Goal: Obtain resource: Download file/media

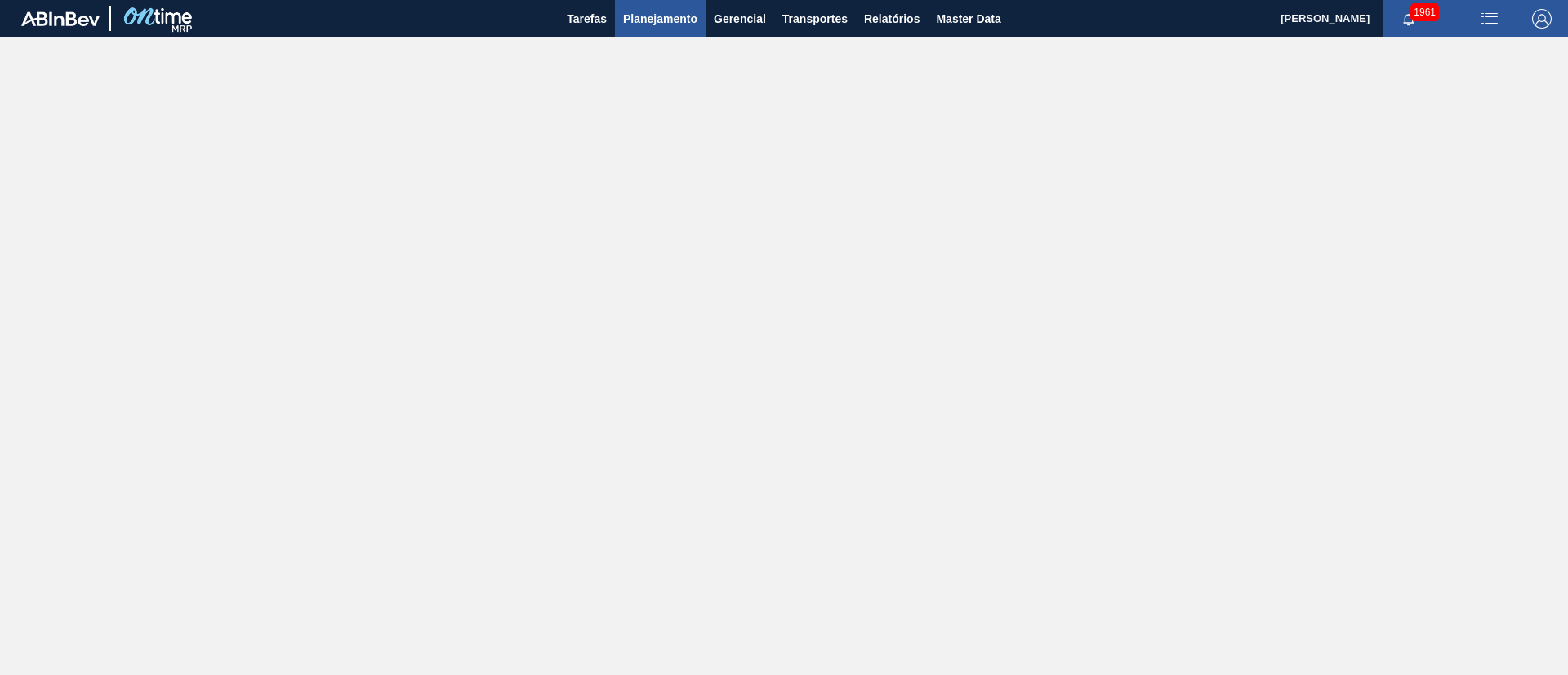
click at [651, 21] on span "Planejamento" at bounding box center [660, 19] width 75 height 20
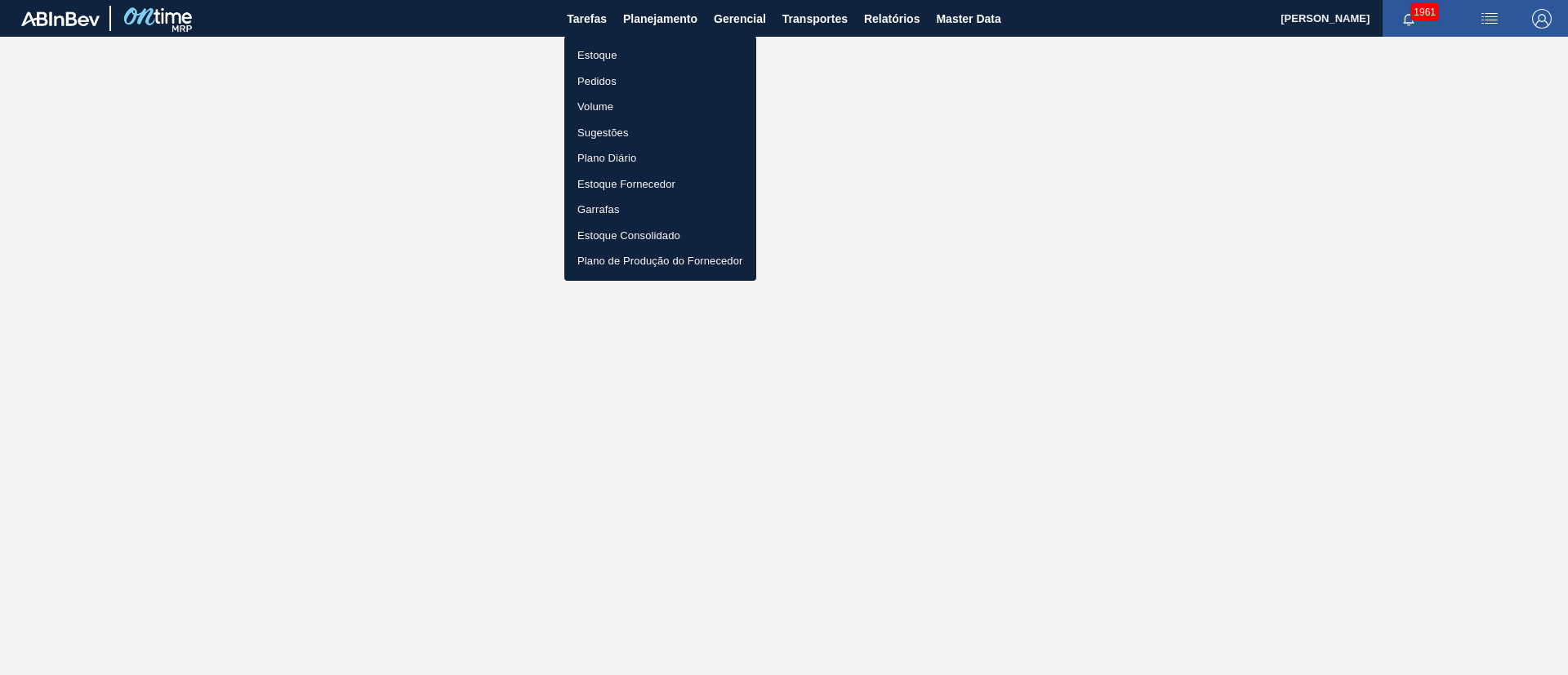
click at [588, 56] on li "Estoque" at bounding box center [660, 55] width 192 height 27
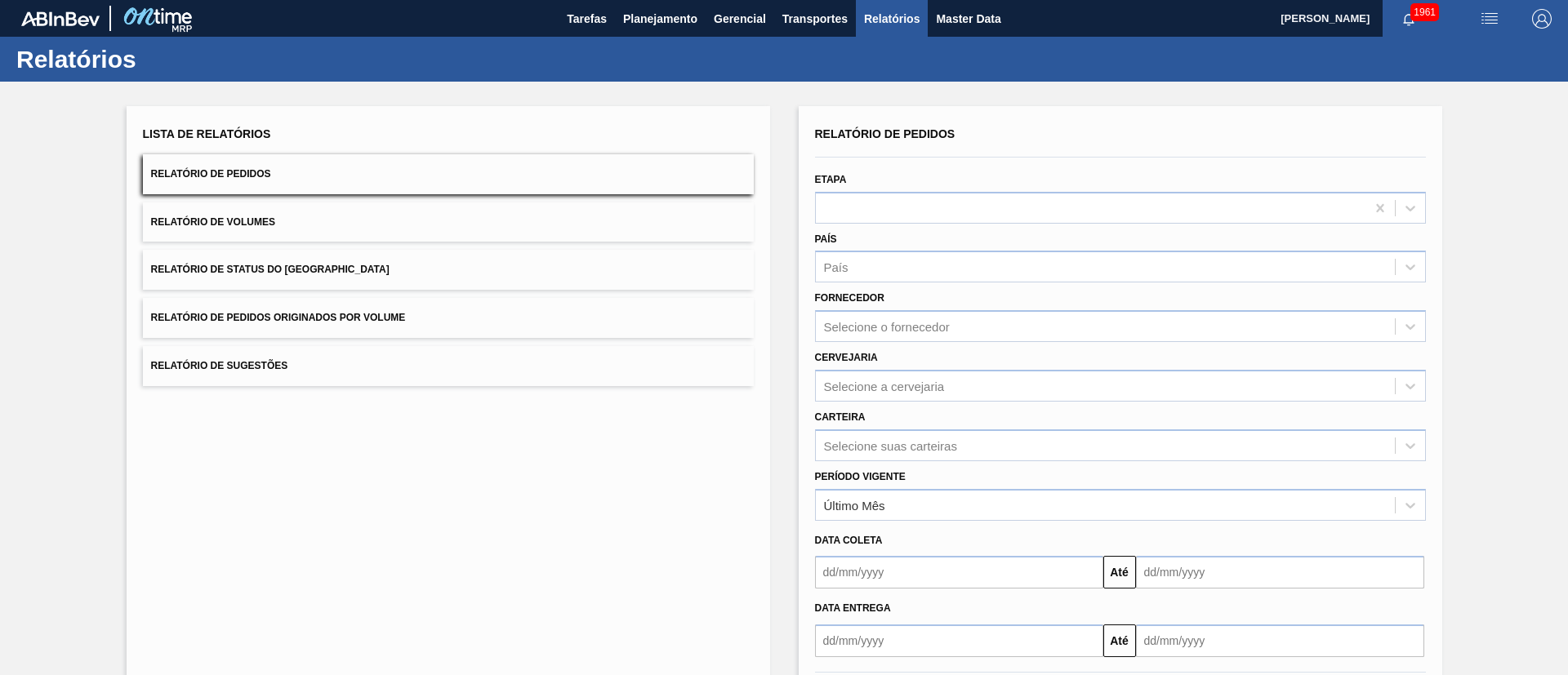
click at [307, 268] on span "Relatório de Status do [GEOGRAPHIC_DATA]" at bounding box center [270, 269] width 239 height 12
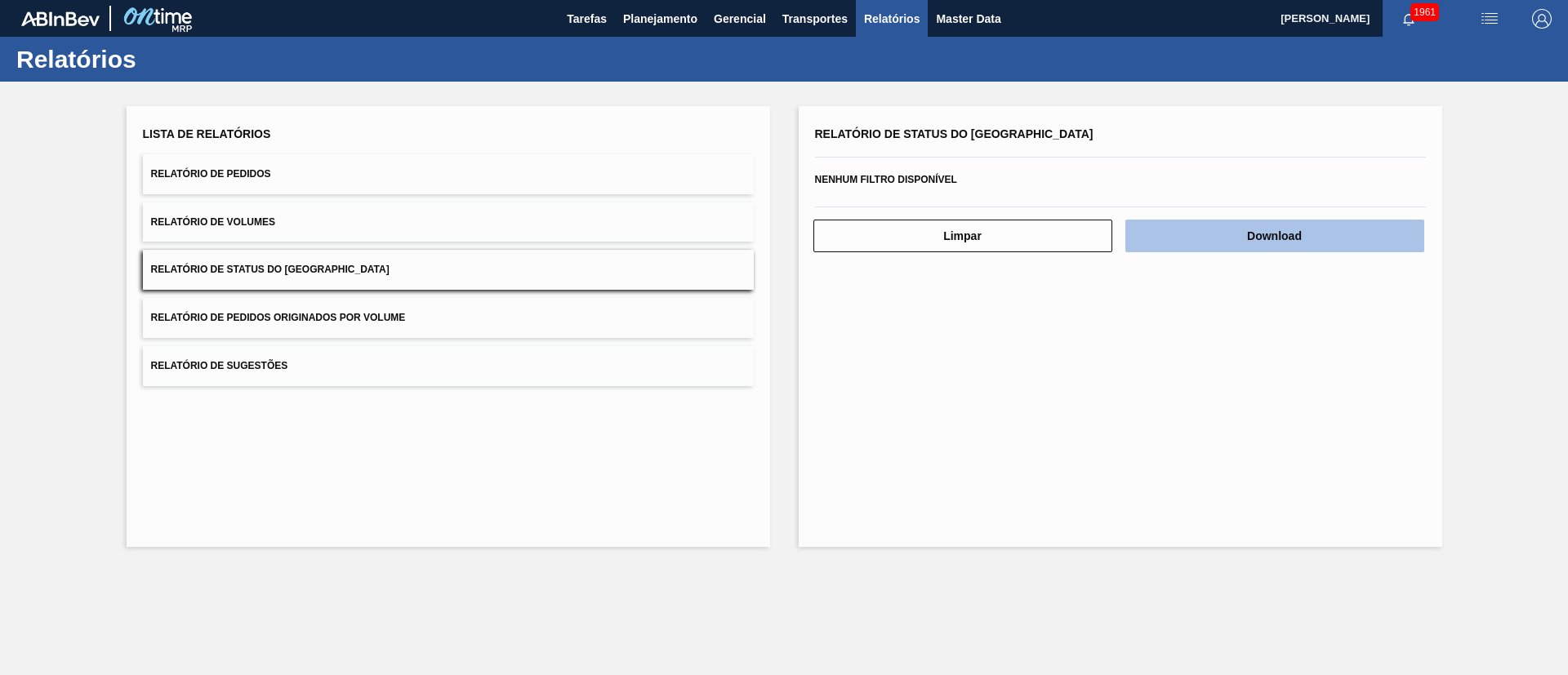
click at [1291, 234] on button "Download" at bounding box center [1275, 235] width 299 height 32
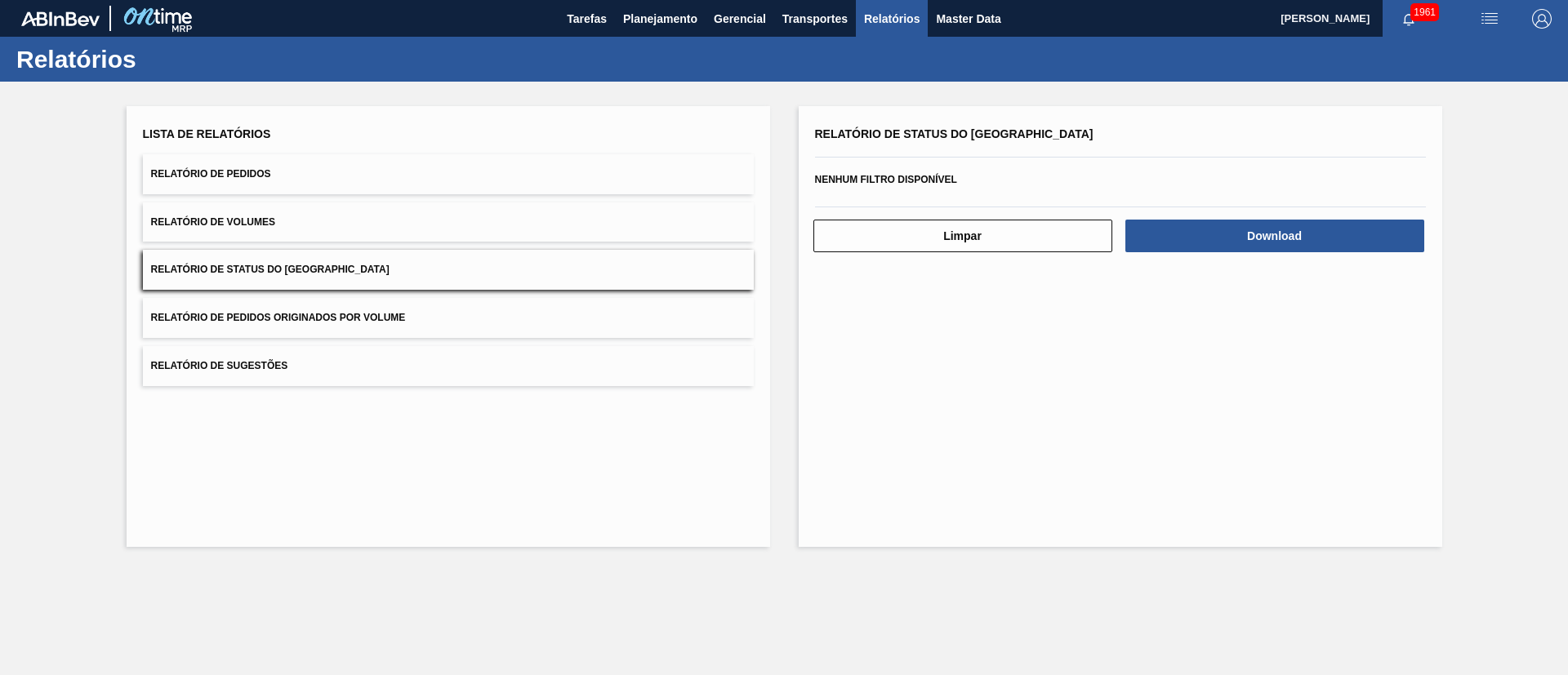
click at [328, 173] on button "Relatório de Pedidos" at bounding box center [448, 174] width 610 height 40
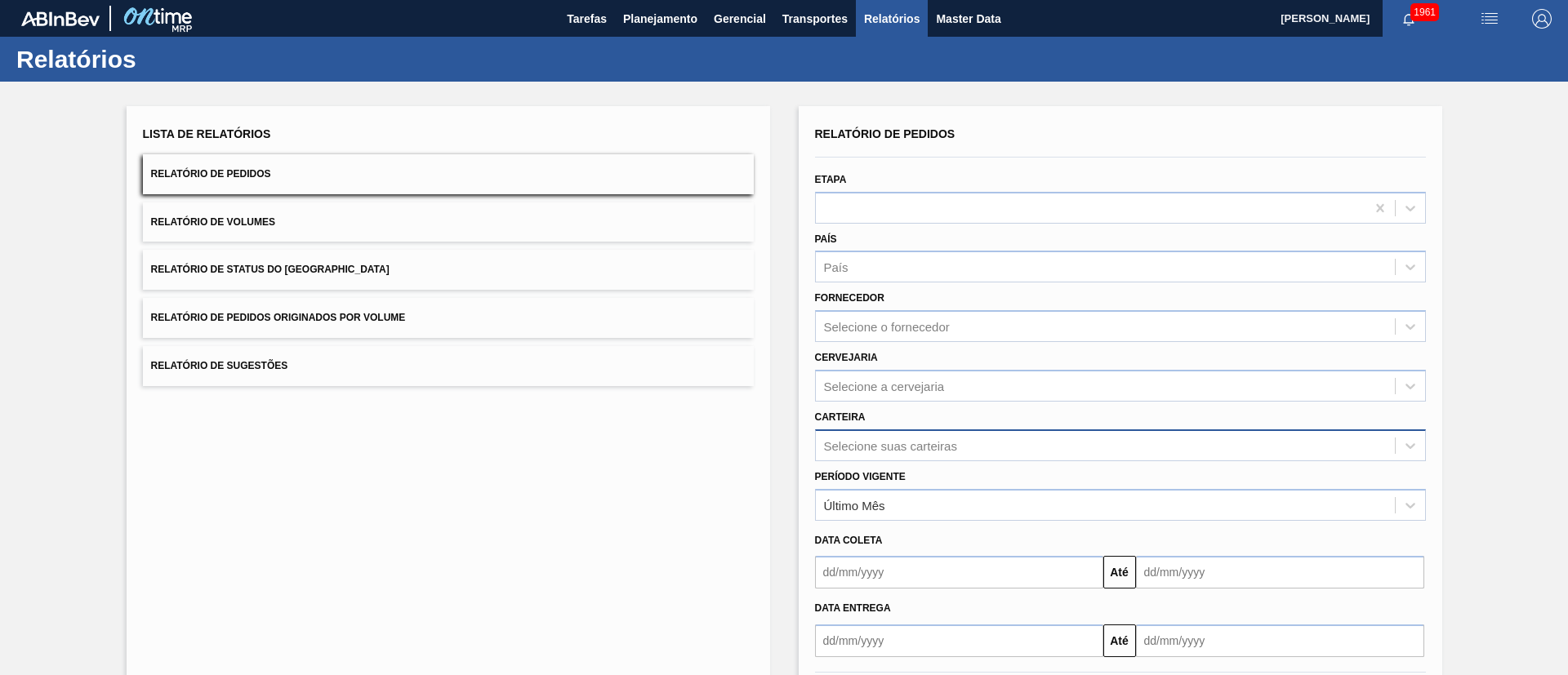
click at [852, 442] on div "Selecione suas carteiras" at bounding box center [890, 445] width 133 height 14
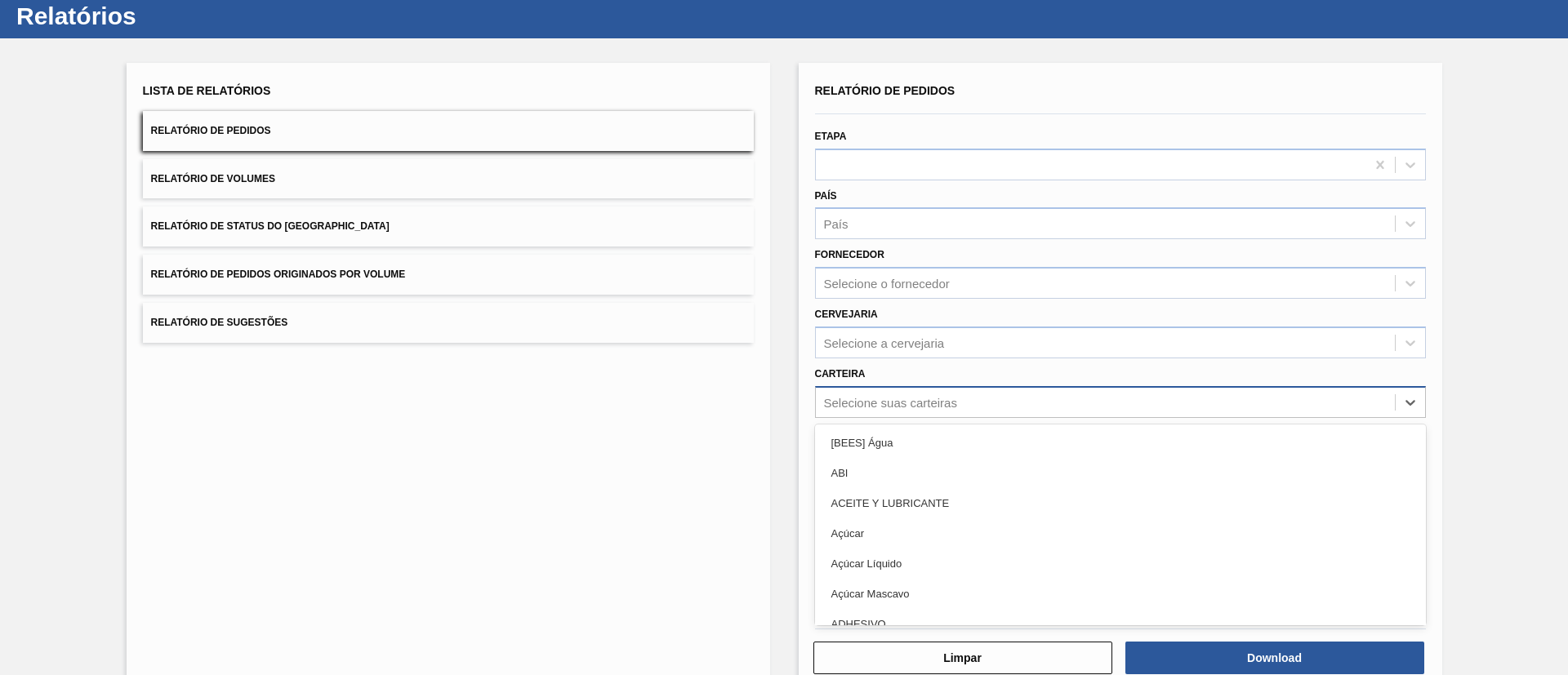
scroll to position [44, 0]
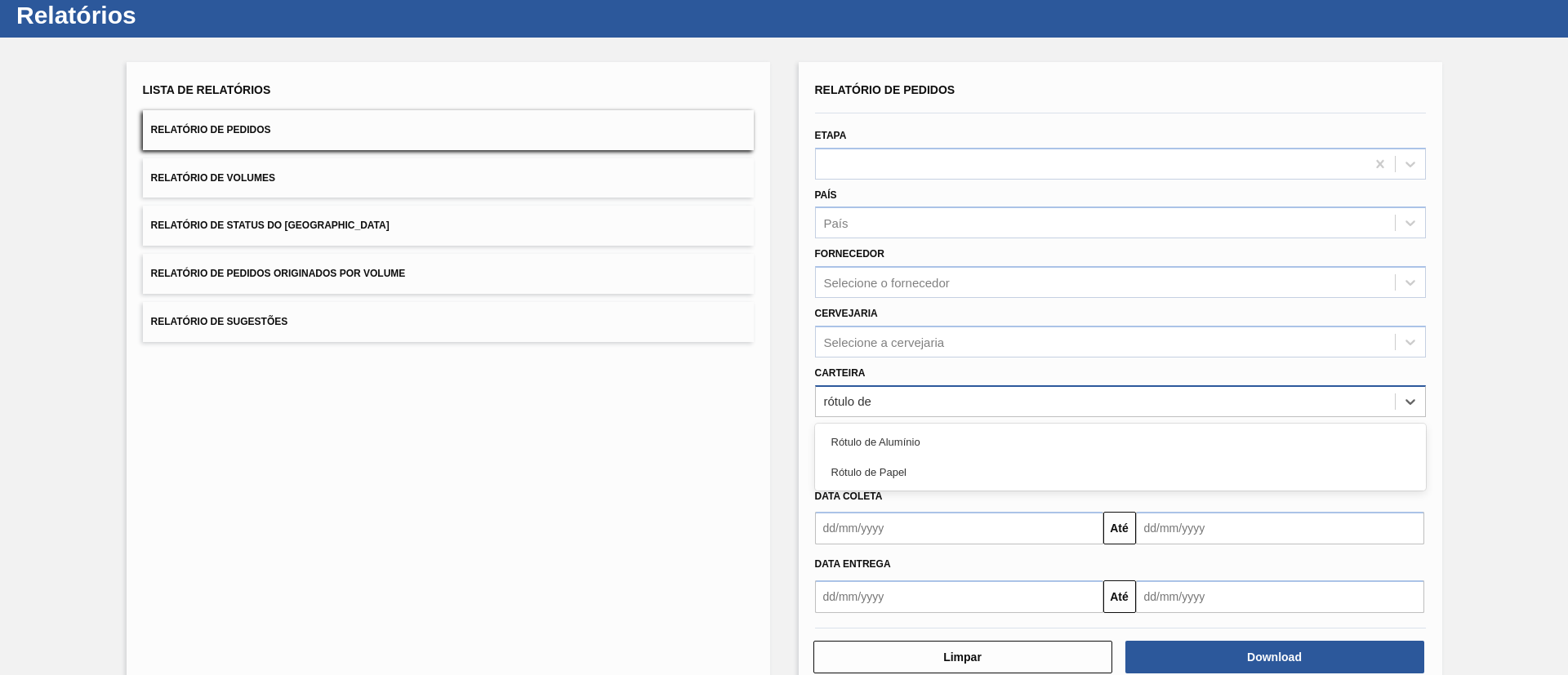
type input "rótulo de"
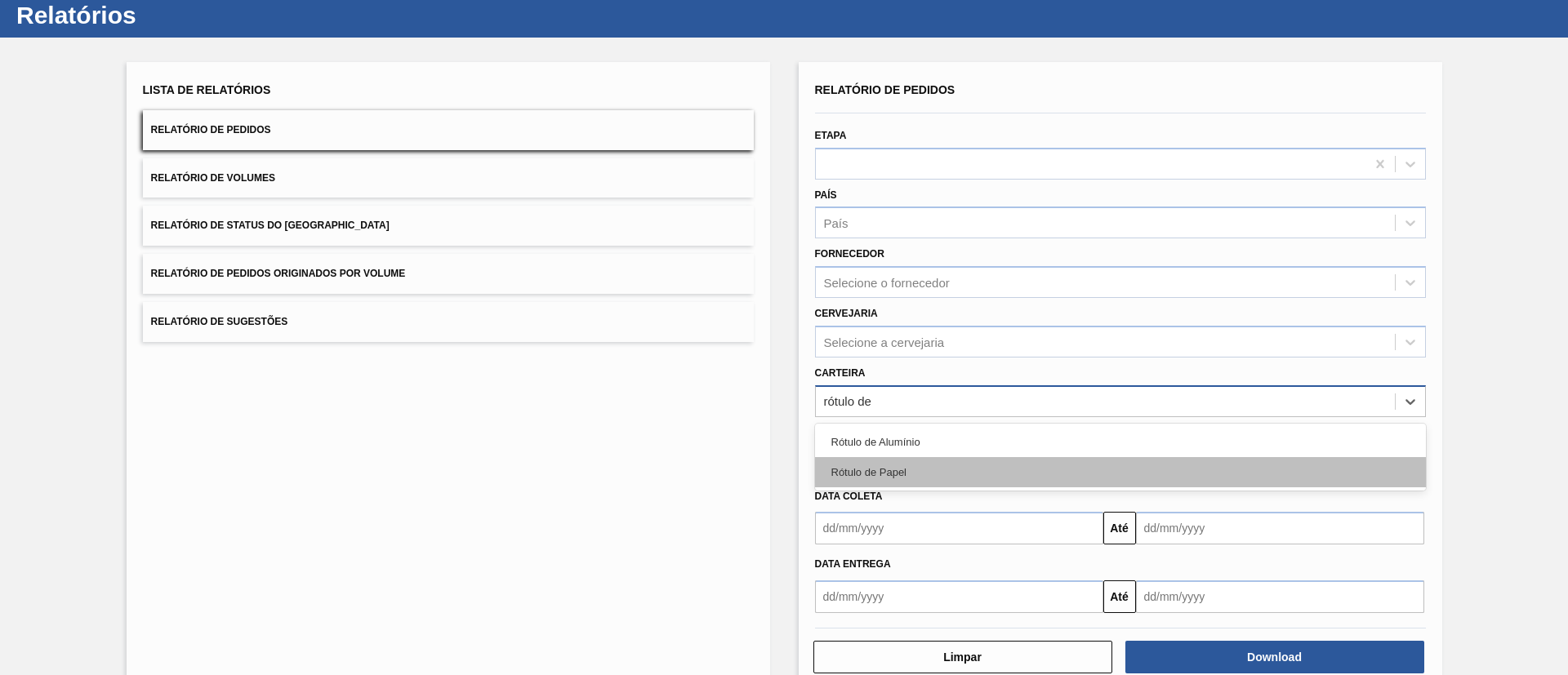
click at [885, 483] on div "Rótulo de Papel" at bounding box center [1120, 472] width 610 height 30
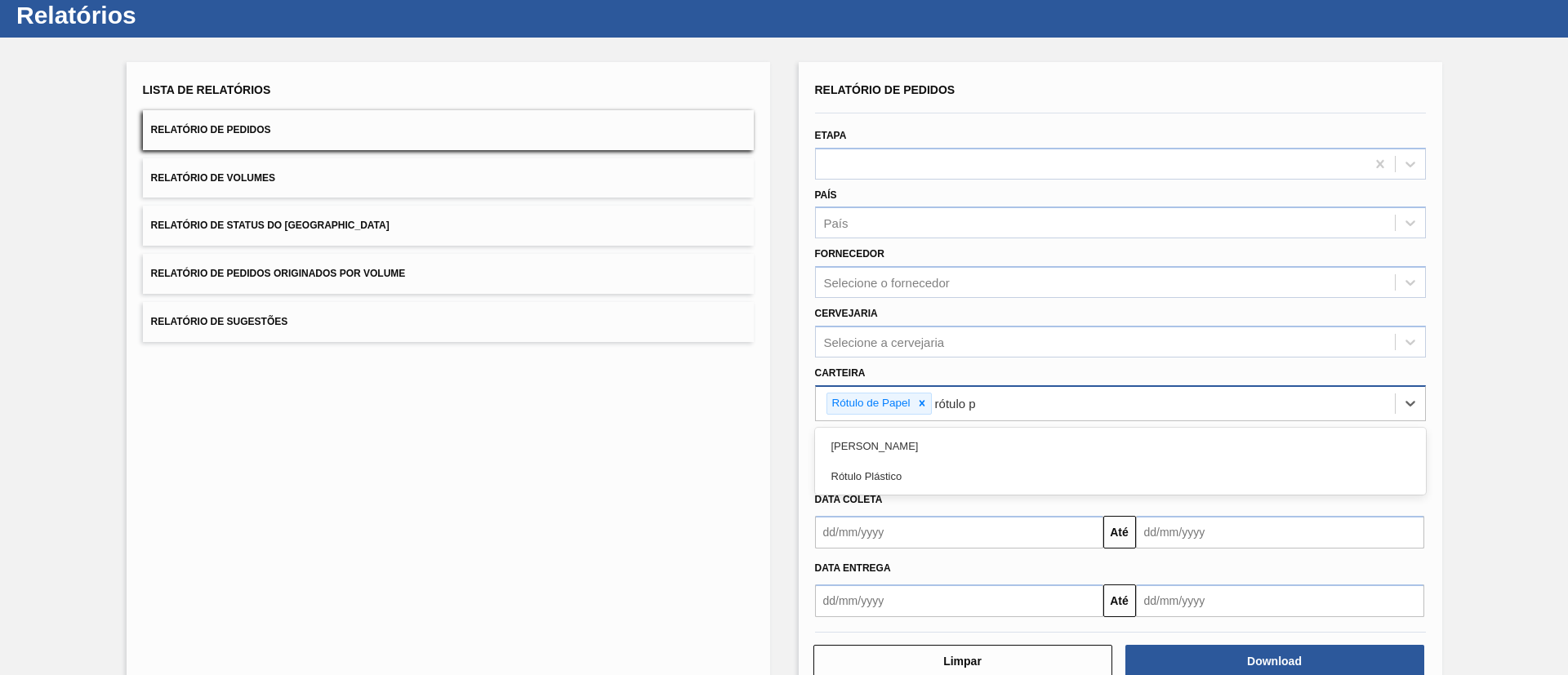
type input "rótulo pa"
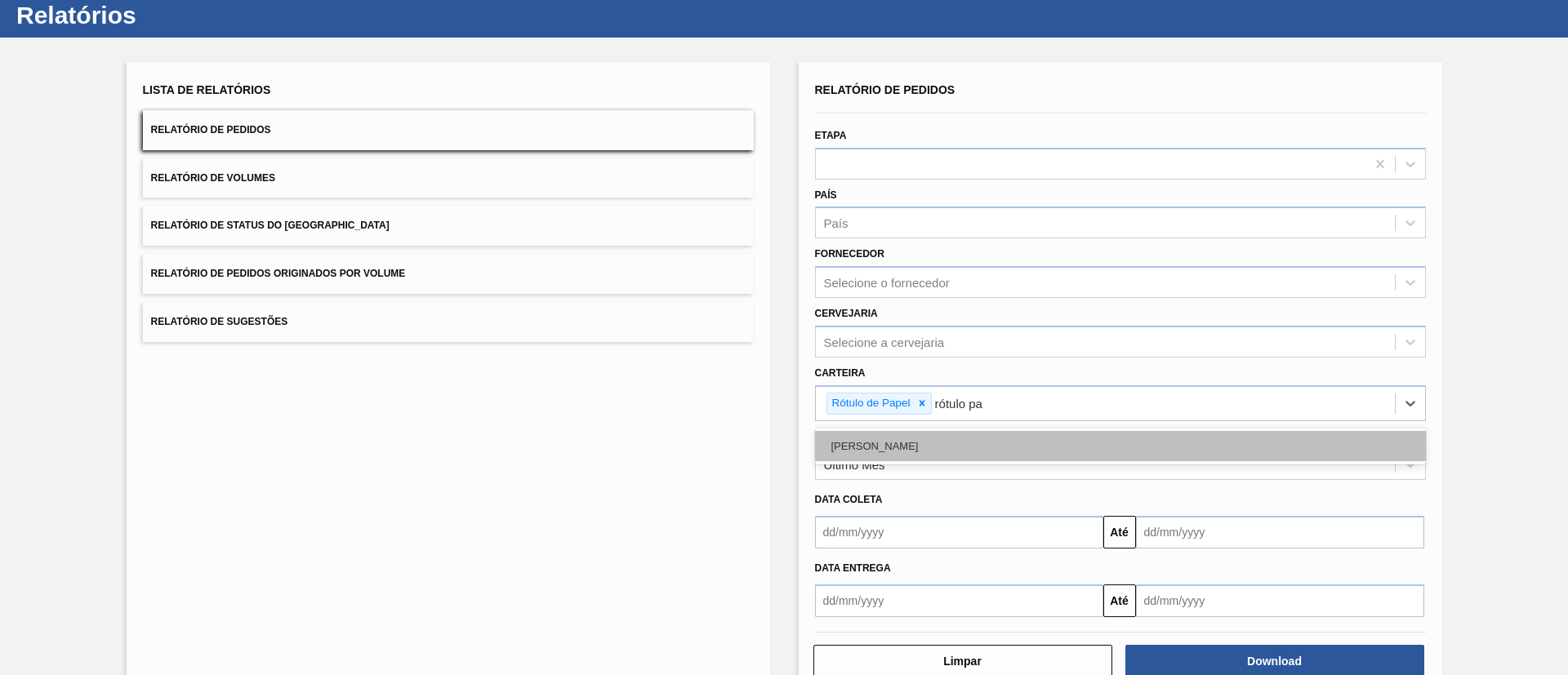
click at [900, 436] on div "[PERSON_NAME]" at bounding box center [1120, 446] width 610 height 30
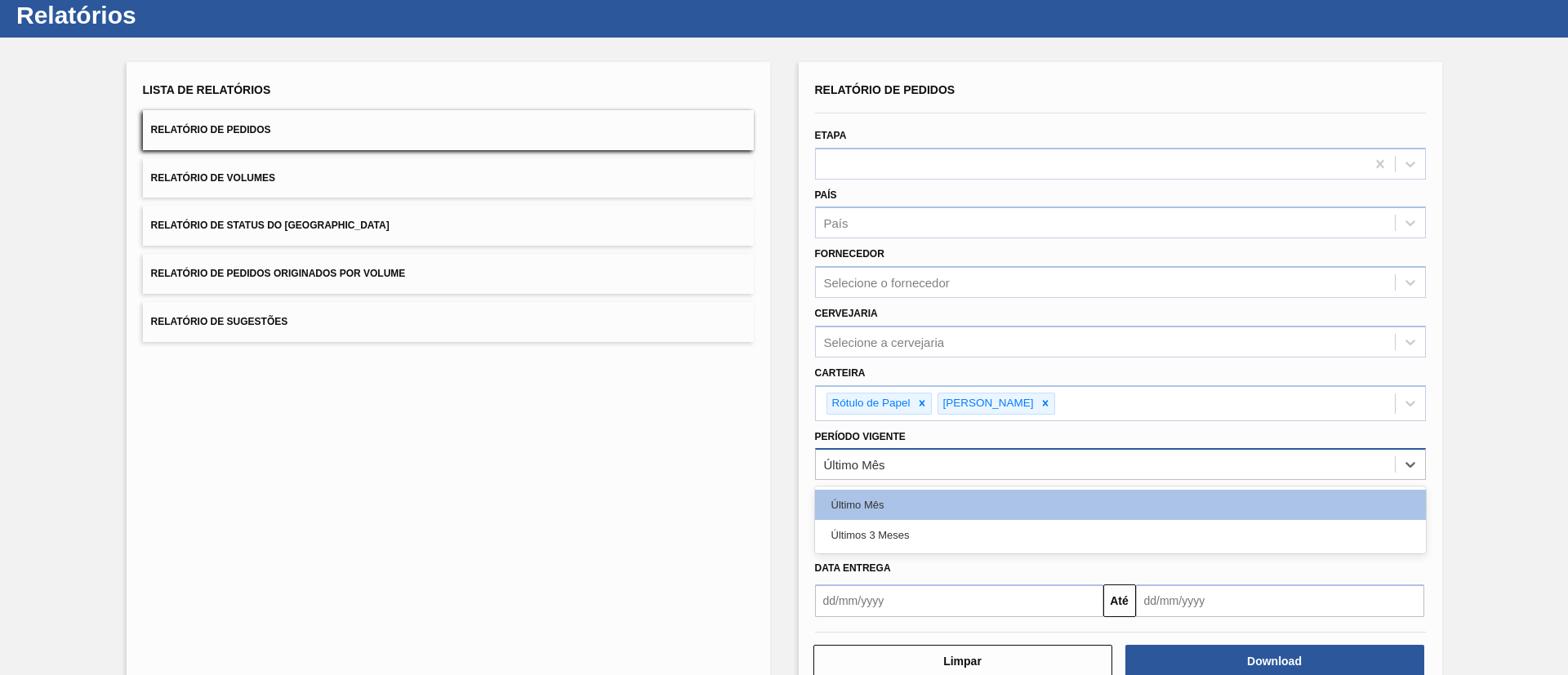
click at [885, 456] on div "Último Mês" at bounding box center [1105, 465] width 579 height 24
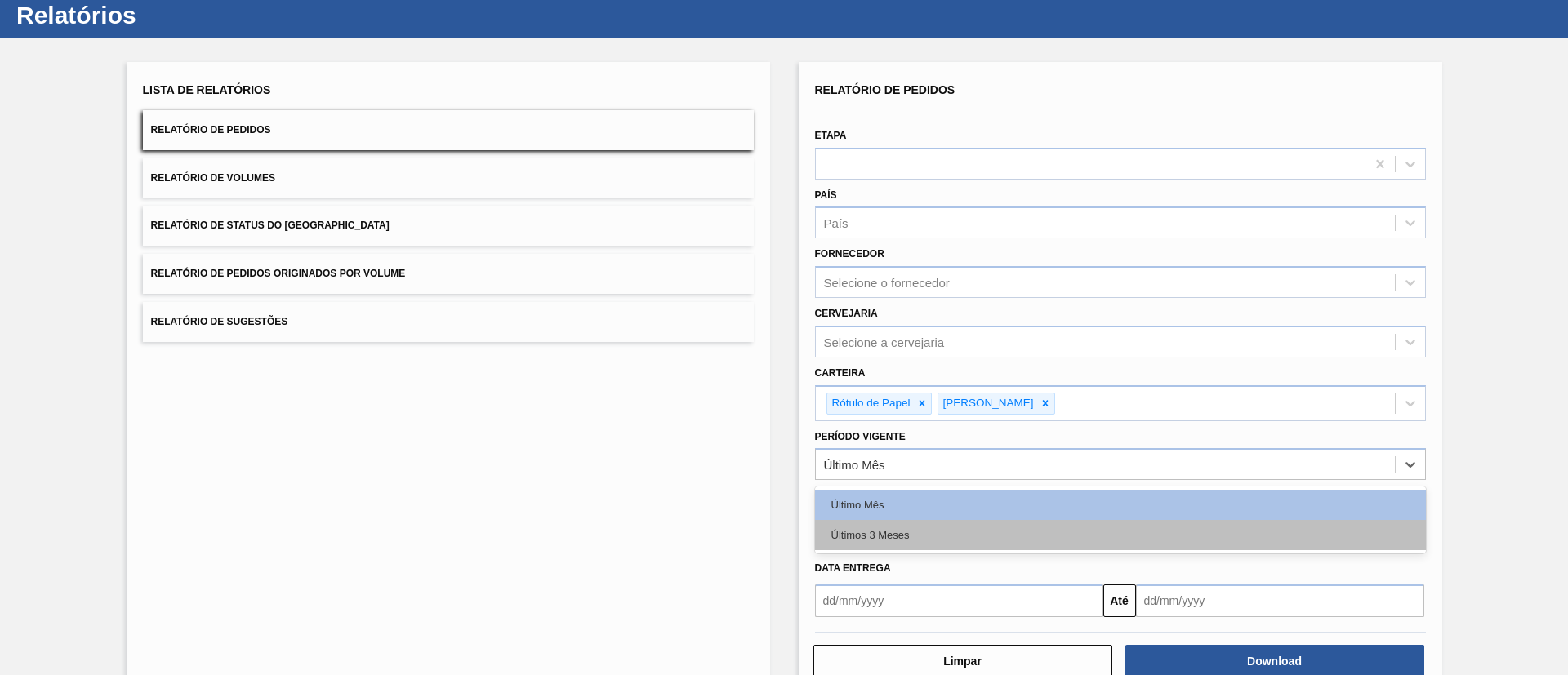
click at [881, 524] on div "Últimos 3 Meses" at bounding box center [1120, 535] width 610 height 30
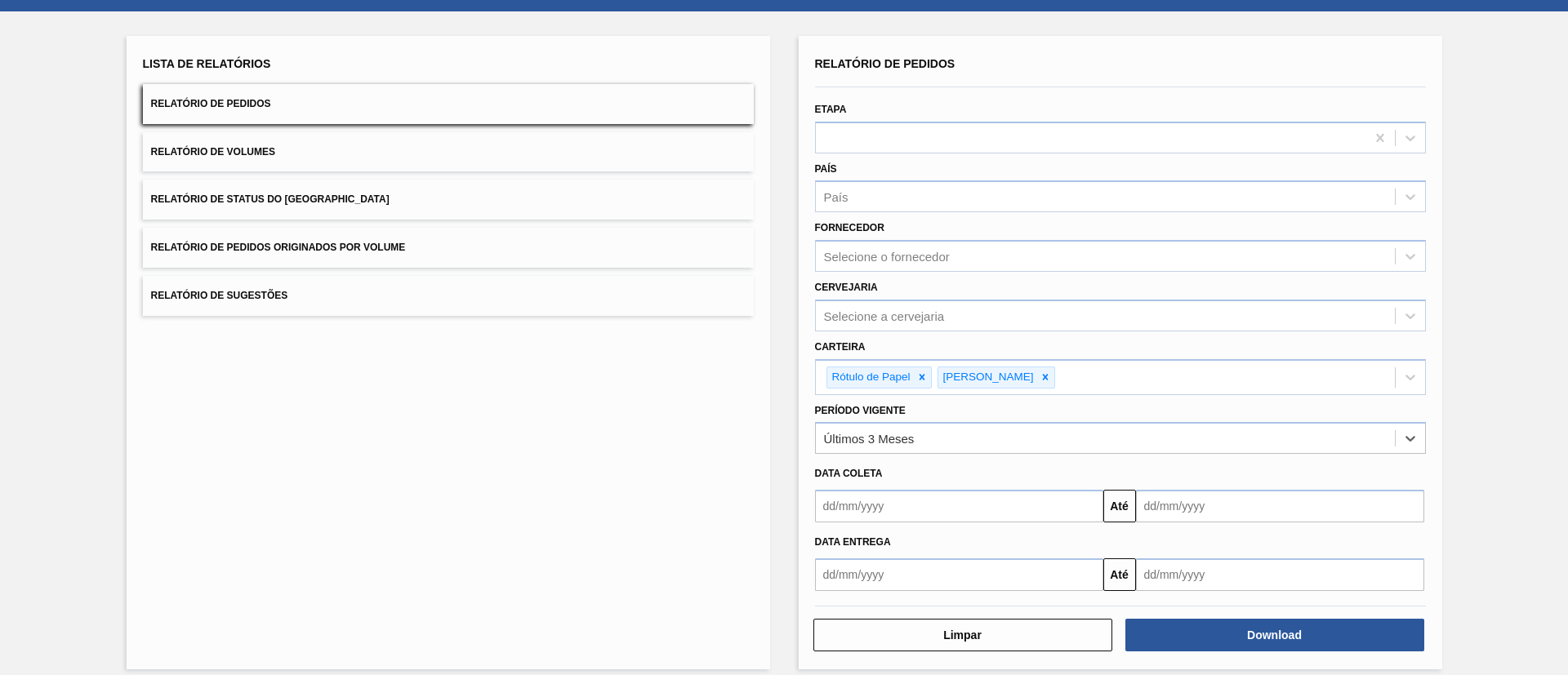
scroll to position [85, 0]
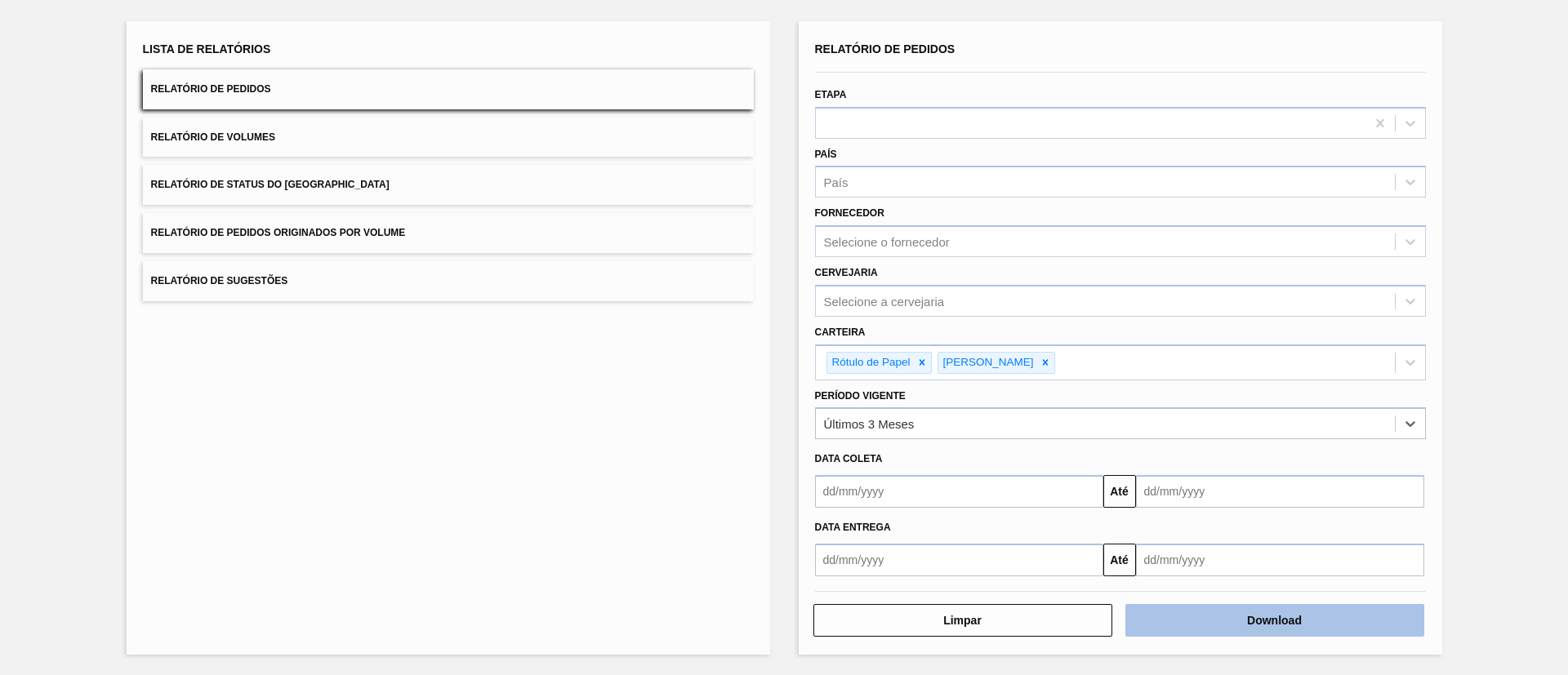
click at [1233, 626] on button "Download" at bounding box center [1275, 620] width 299 height 32
